Goal: Transaction & Acquisition: Purchase product/service

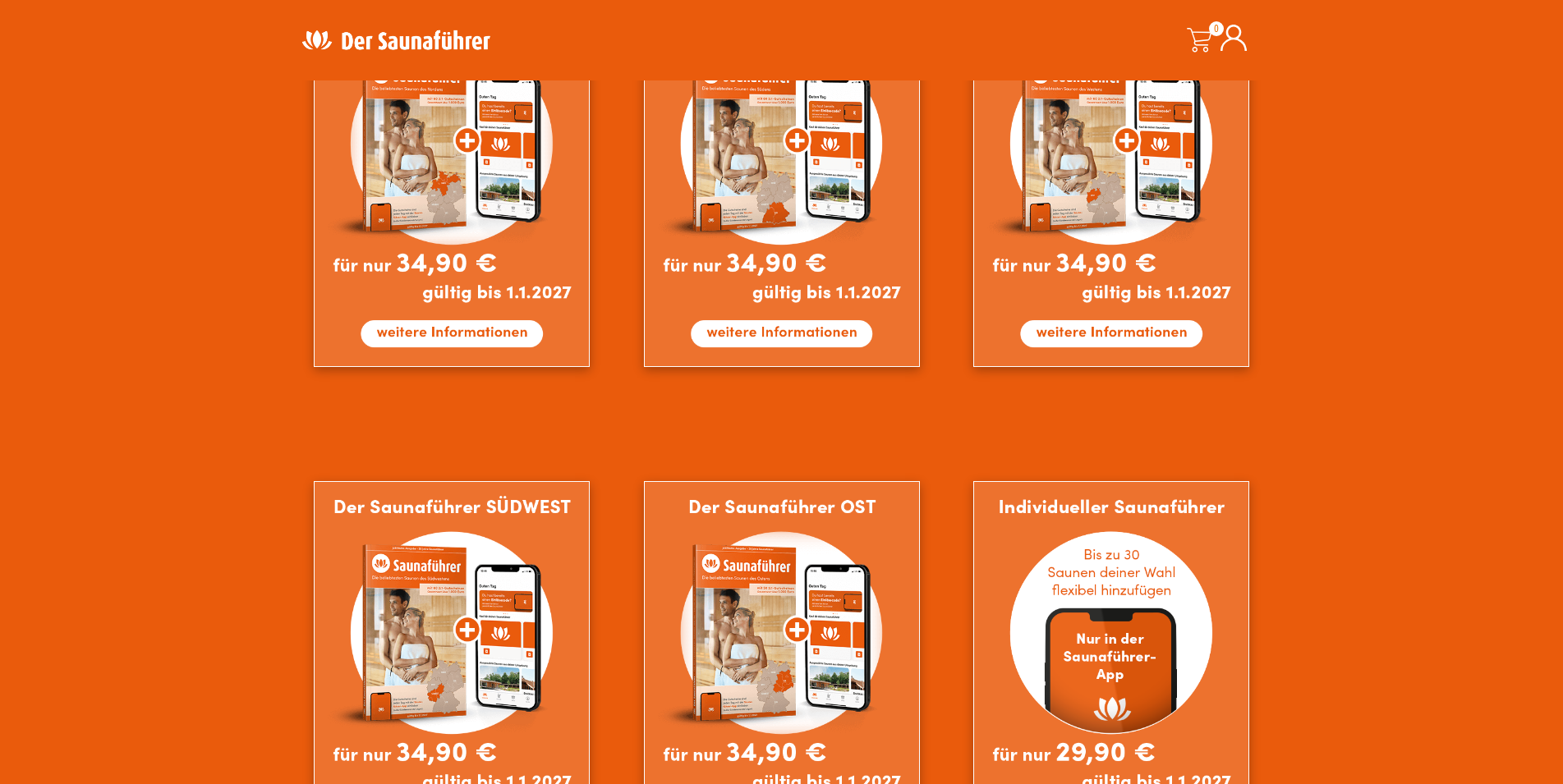
scroll to position [1206, 0]
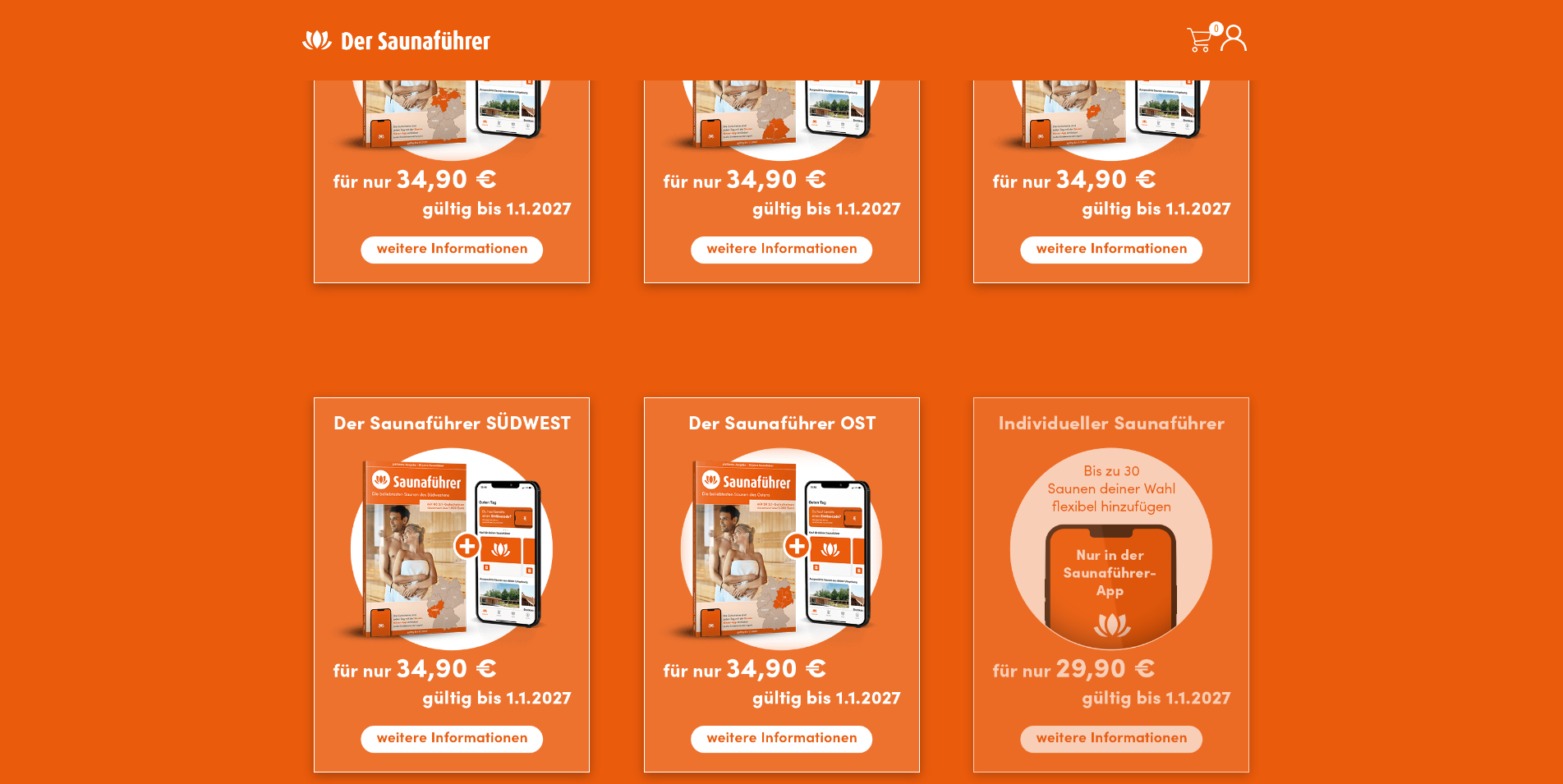
click at [1178, 730] on img at bounding box center [1110, 585] width 276 height 376
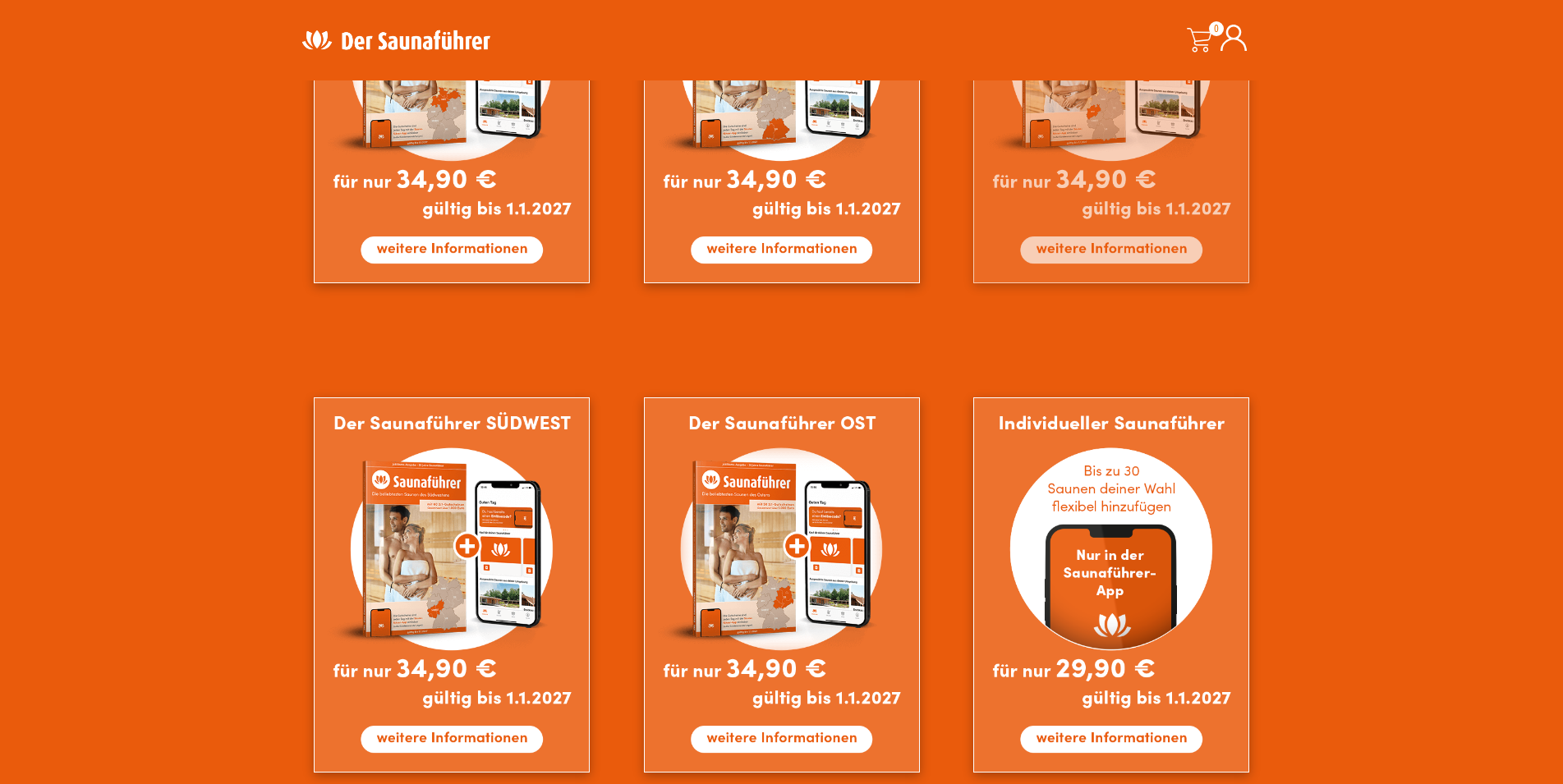
scroll to position [872, 0]
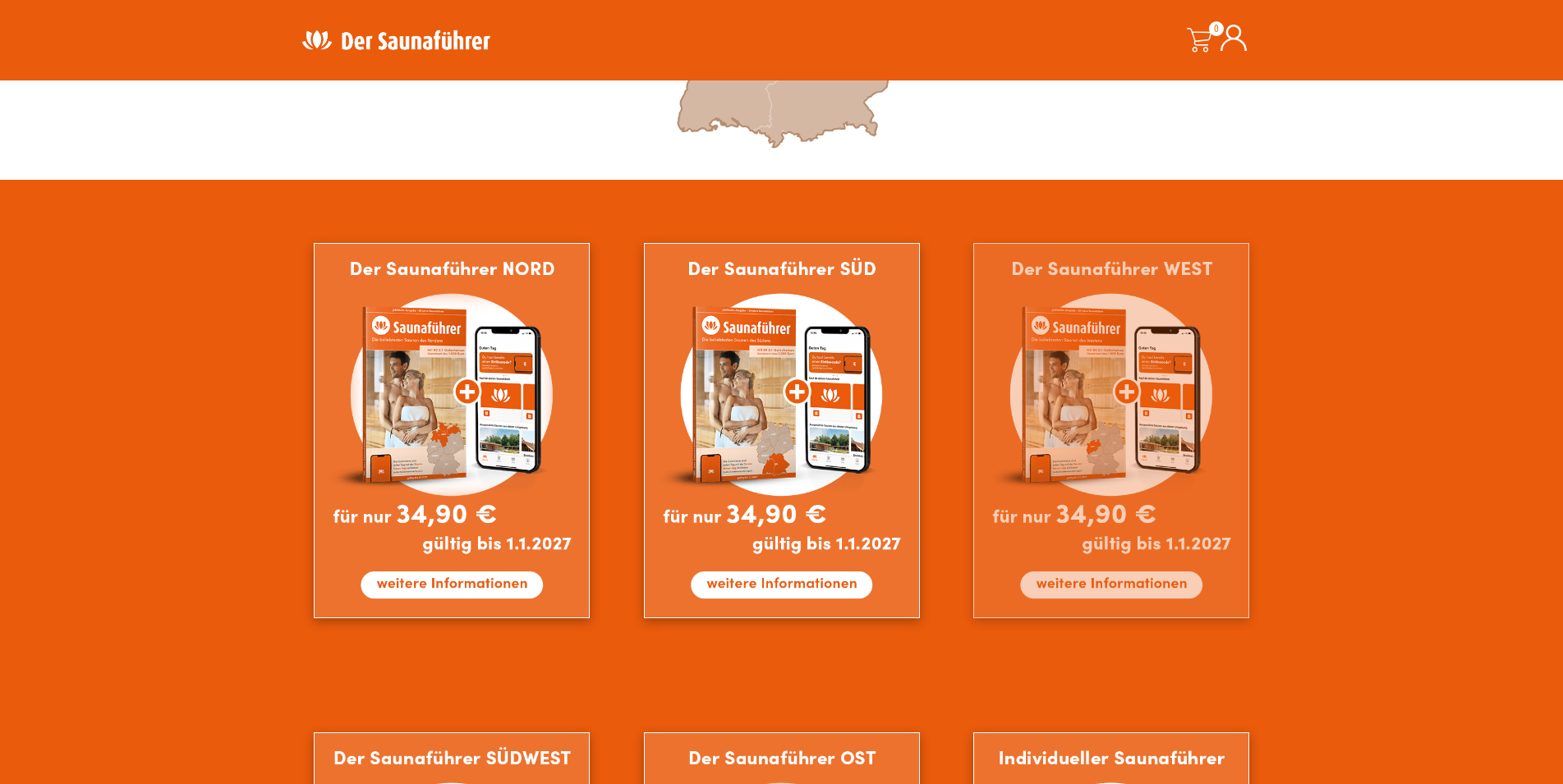
click at [1099, 430] on img at bounding box center [1110, 430] width 276 height 376
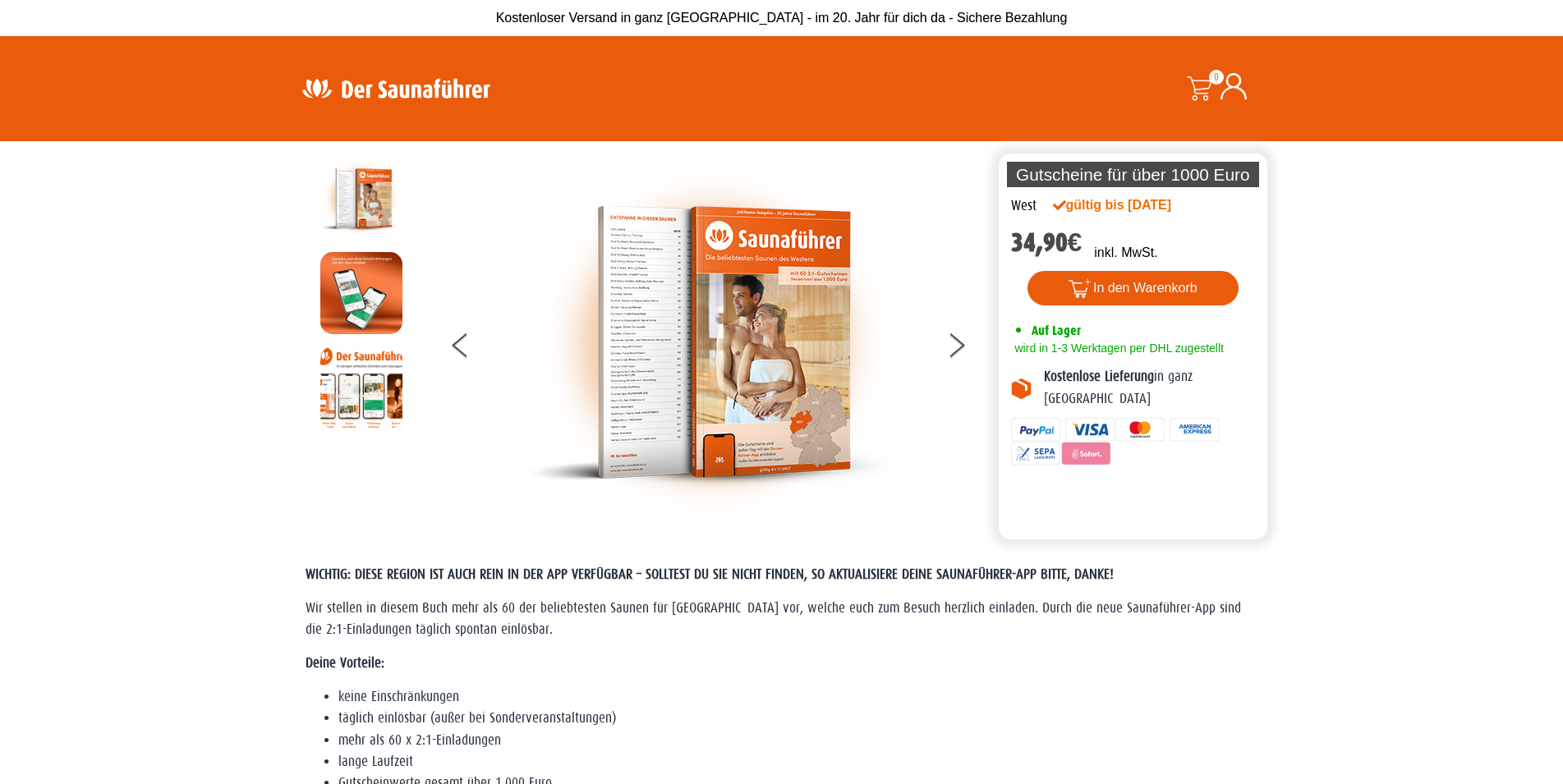
click at [633, 331] on img at bounding box center [714, 342] width 370 height 370
click at [640, 338] on img at bounding box center [714, 342] width 370 height 370
click at [948, 346] on button at bounding box center [966, 348] width 41 height 41
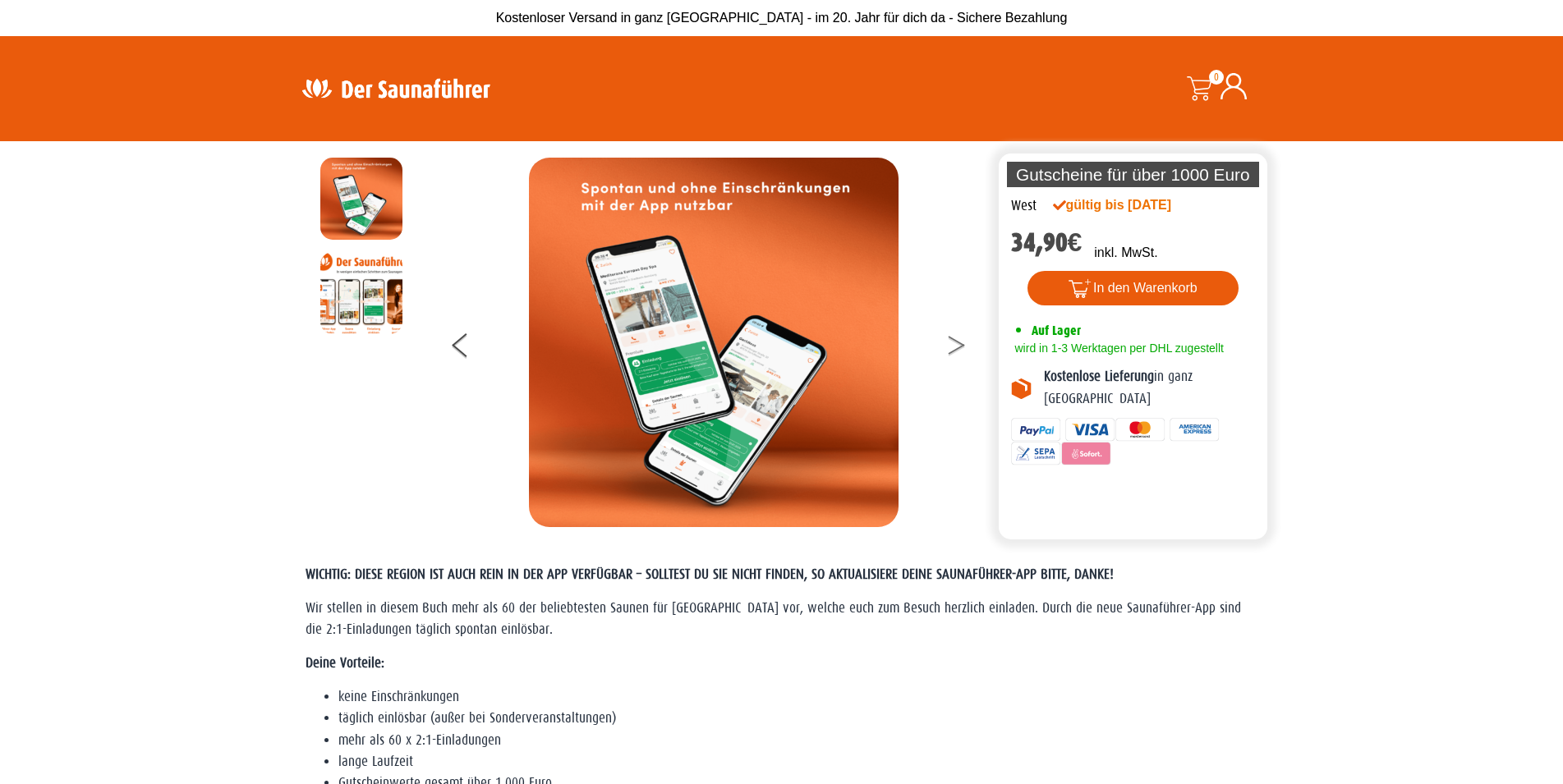
click at [948, 346] on button at bounding box center [966, 348] width 41 height 41
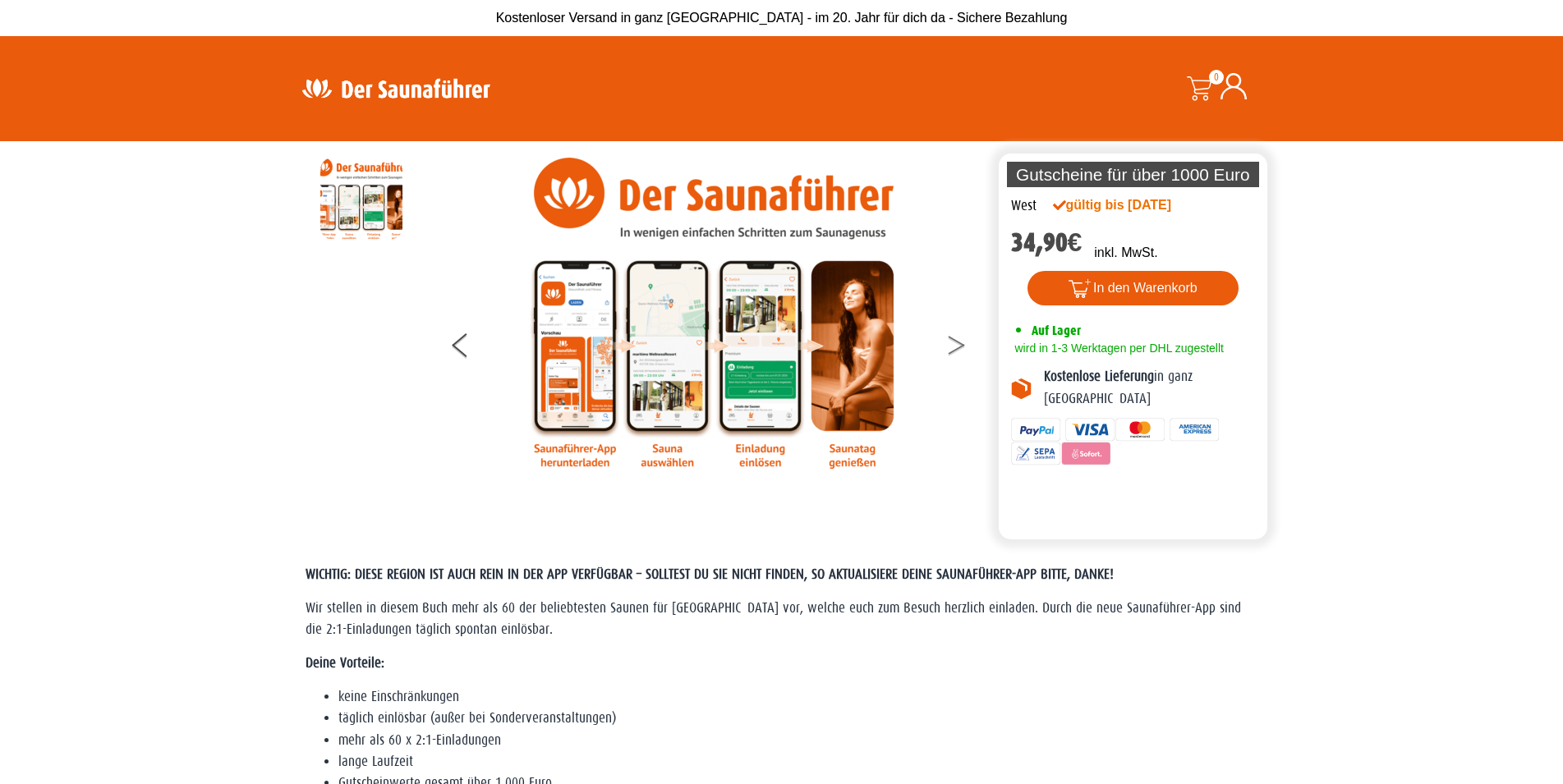
click at [948, 345] on button at bounding box center [966, 348] width 41 height 41
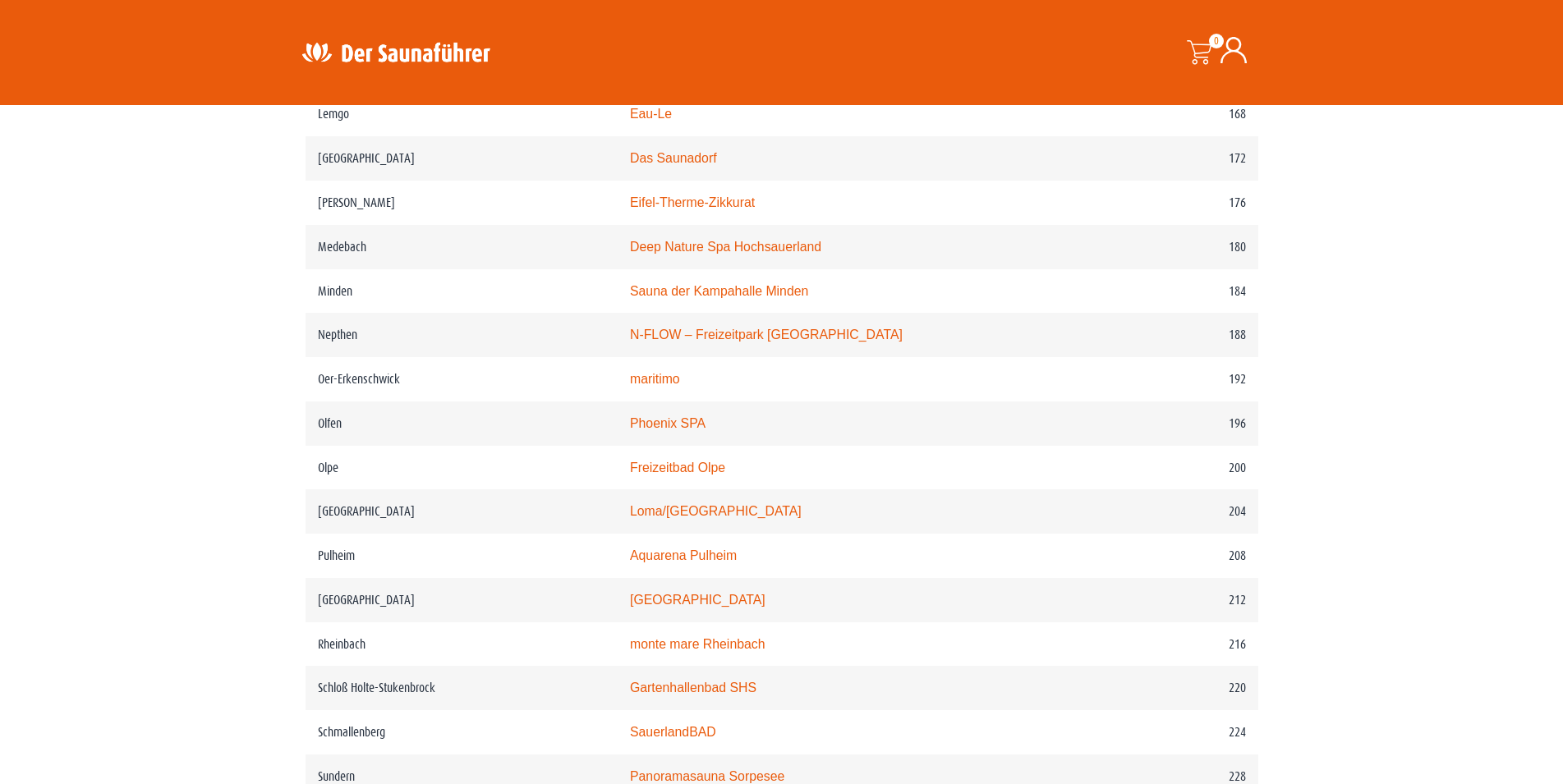
scroll to position [2931, 0]
